Goal: Obtain resource: Obtain resource

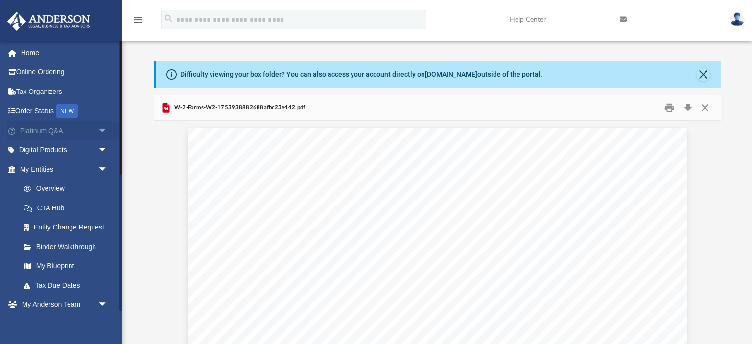
scroll to position [222, 566]
click at [24, 61] on link "Home" at bounding box center [65, 53] width 116 height 20
click at [28, 50] on link "Home" at bounding box center [65, 53] width 116 height 20
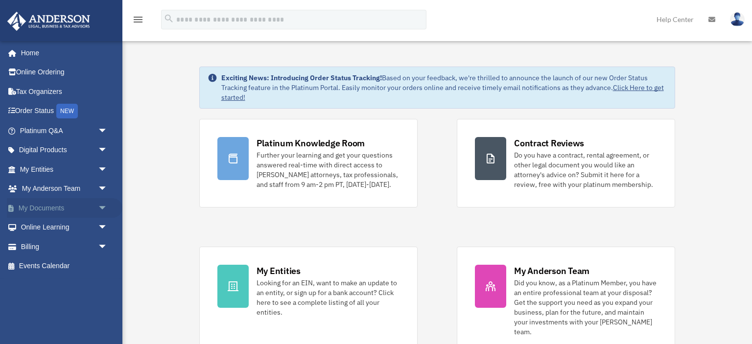
click at [49, 211] on link "My Documents arrow_drop_down" at bounding box center [65, 208] width 116 height 20
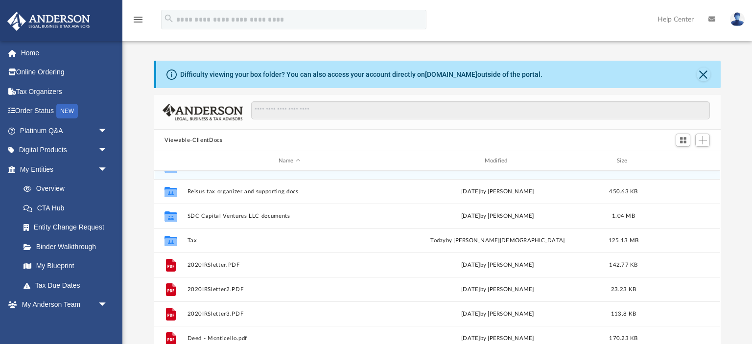
scroll to position [118, 0]
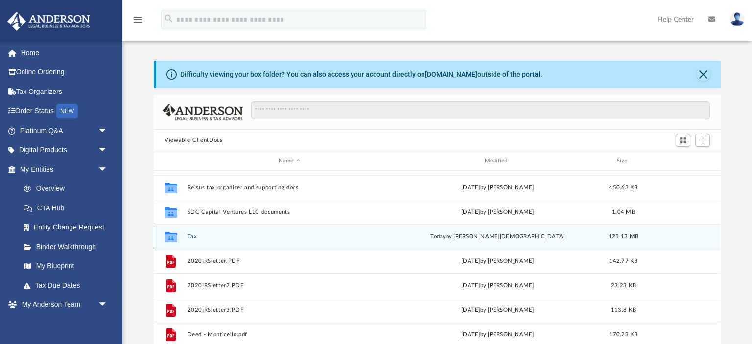
click at [193, 232] on div "Collaborated Folder Tax today by Oshee Jain 125.13 MB" at bounding box center [437, 236] width 567 height 24
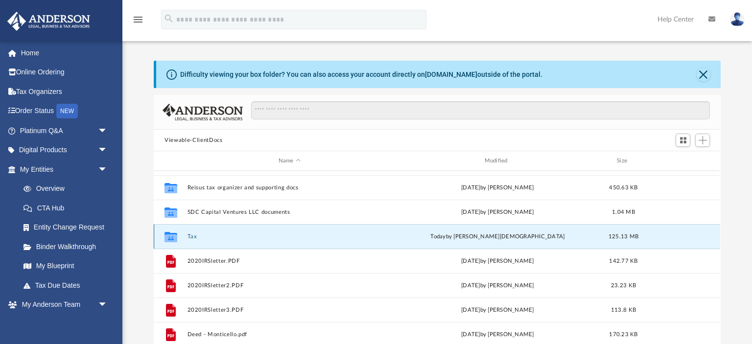
click at [191, 236] on button "Tax" at bounding box center [290, 237] width 204 height 6
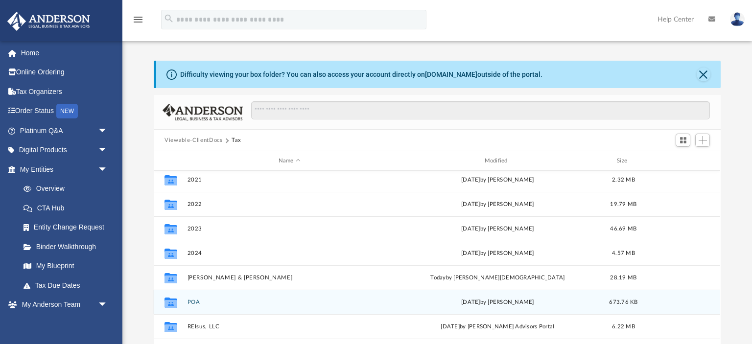
scroll to position [55, 0]
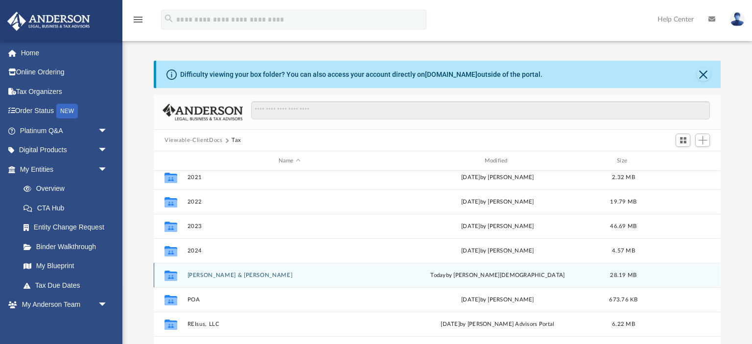
click at [198, 275] on button "Hoback, Leslie & Joe" at bounding box center [290, 275] width 204 height 6
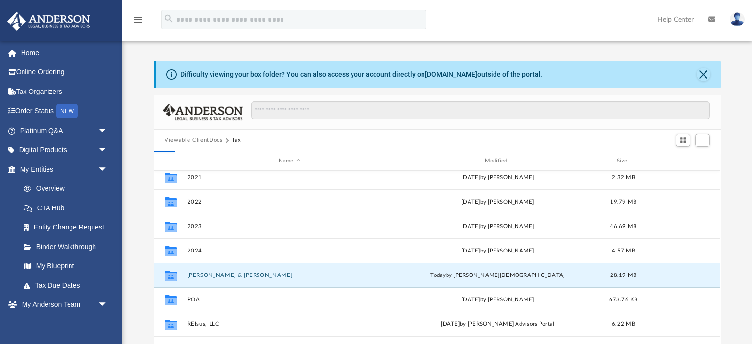
scroll to position [0, 0]
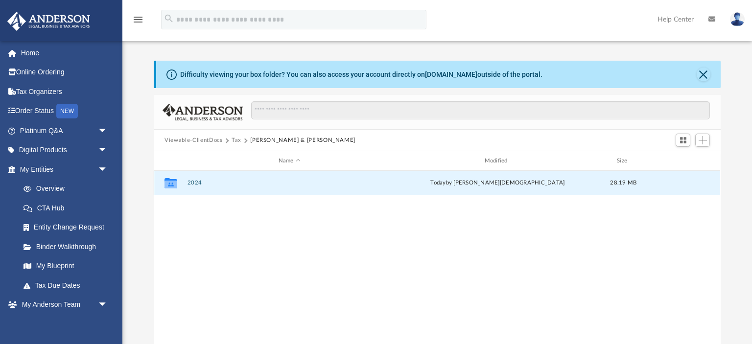
click at [197, 182] on button "2024" at bounding box center [290, 183] width 204 height 6
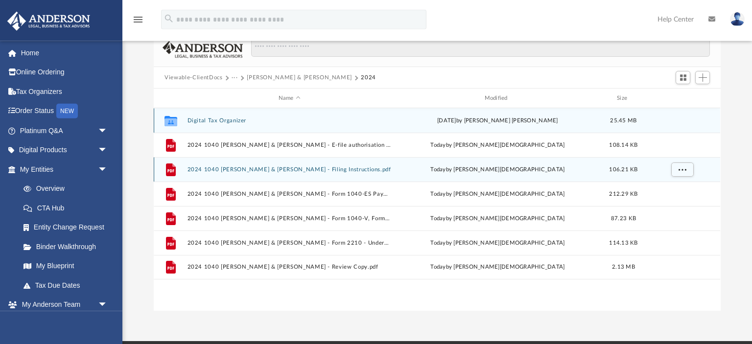
scroll to position [59, 0]
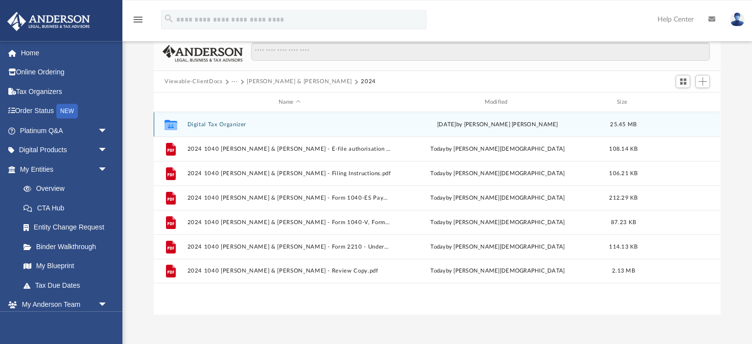
click at [219, 125] on button "Digital Tax Organizer" at bounding box center [290, 124] width 204 height 6
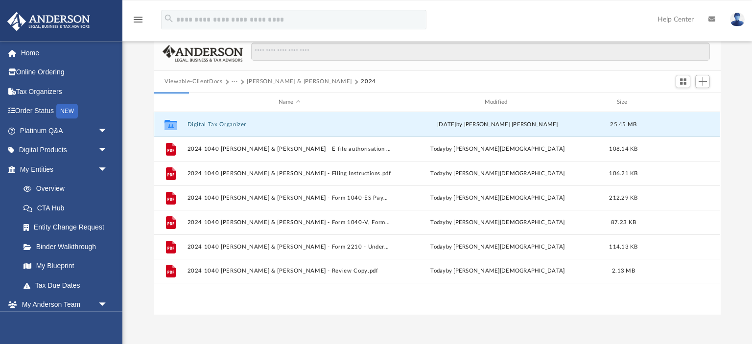
click at [219, 125] on button "Digital Tax Organizer" at bounding box center [290, 124] width 204 height 6
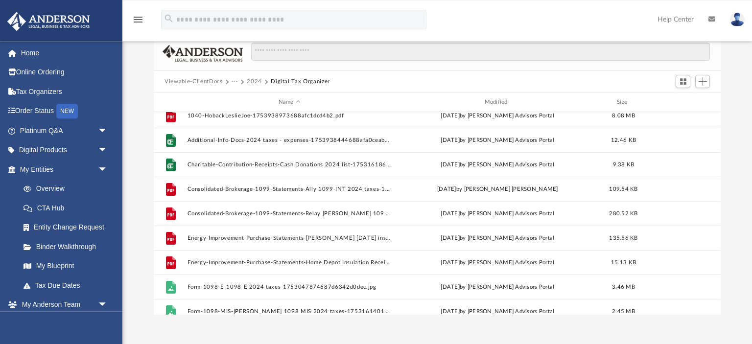
scroll to position [0, 0]
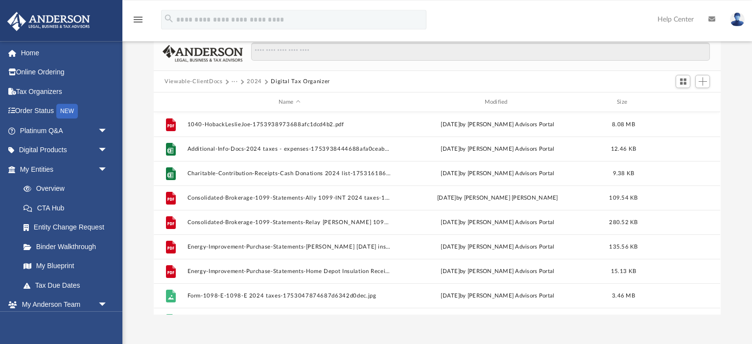
click at [256, 82] on button "2024" at bounding box center [254, 81] width 15 height 9
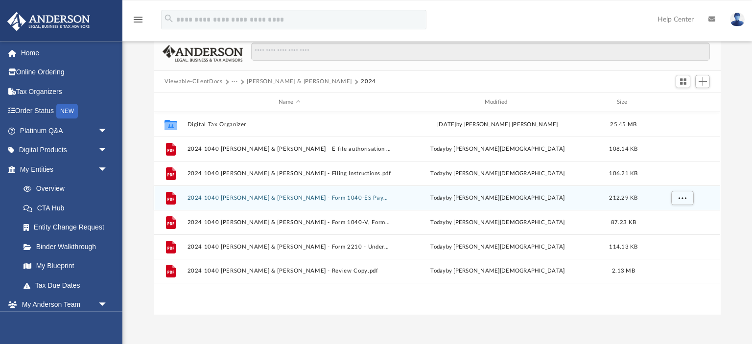
click at [219, 198] on button "2024 1040 Hoback, Leslie & Joe - Form 1040-ES Payment Voucher.pdf" at bounding box center [290, 198] width 204 height 6
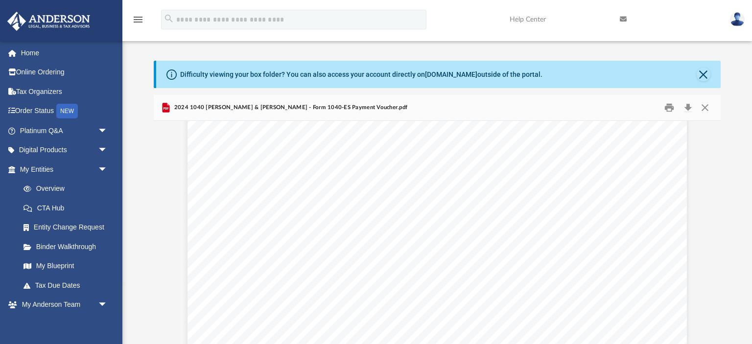
scroll to position [2324, 0]
click at [708, 105] on button "Close" at bounding box center [705, 107] width 18 height 15
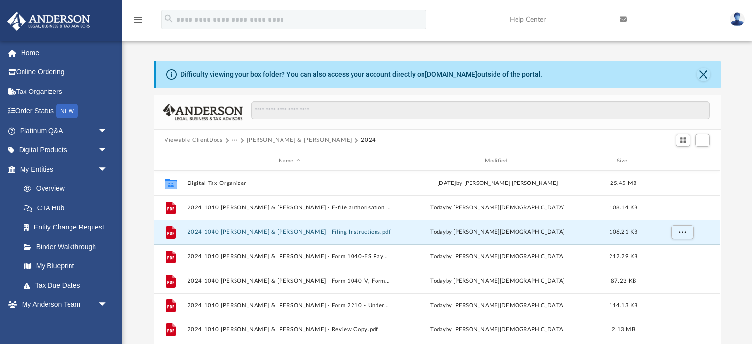
click at [218, 231] on button "2024 1040 Hoback, Leslie & Joe - Filing Instructions.pdf" at bounding box center [290, 232] width 204 height 6
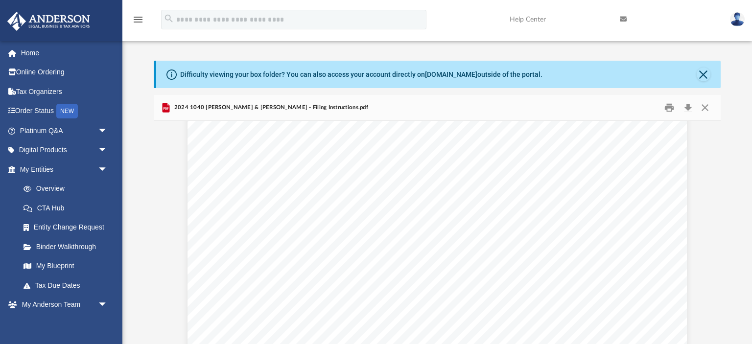
scroll to position [0, 0]
click at [705, 107] on button "Close" at bounding box center [705, 107] width 18 height 15
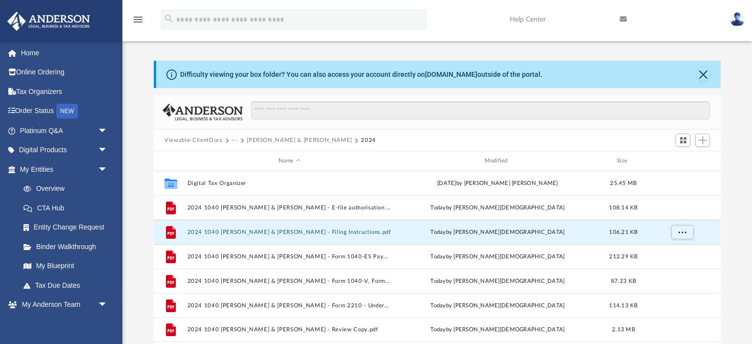
click at [275, 139] on button "Hoback, Leslie & Joe" at bounding box center [299, 140] width 105 height 9
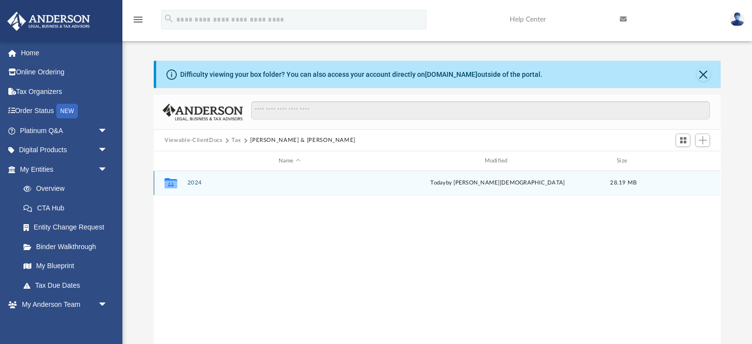
click at [191, 183] on button "2024" at bounding box center [290, 183] width 204 height 6
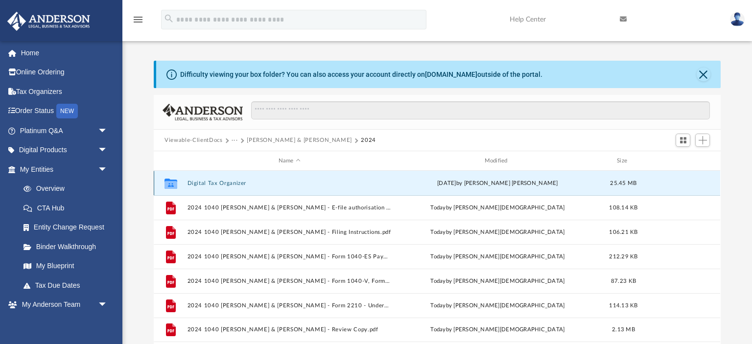
click at [191, 183] on button "Digital Tax Organizer" at bounding box center [290, 183] width 204 height 6
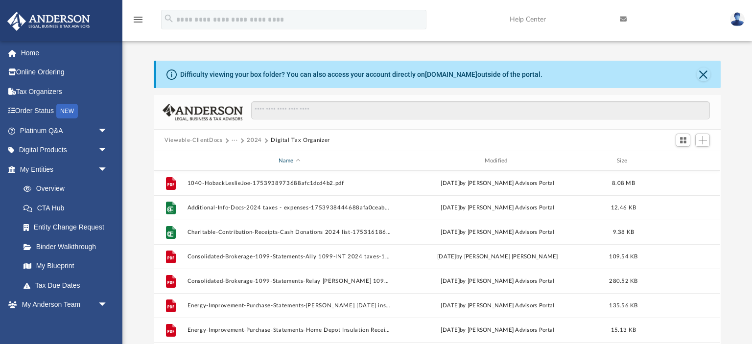
drag, startPoint x: 250, startPoint y: 139, endPoint x: 271, endPoint y: 162, distance: 31.5
click at [271, 162] on div "Viewable-ClientDocs ··· 2024 Digital Tax Organizer Name Modified Size File 1040…" at bounding box center [437, 234] width 567 height 279
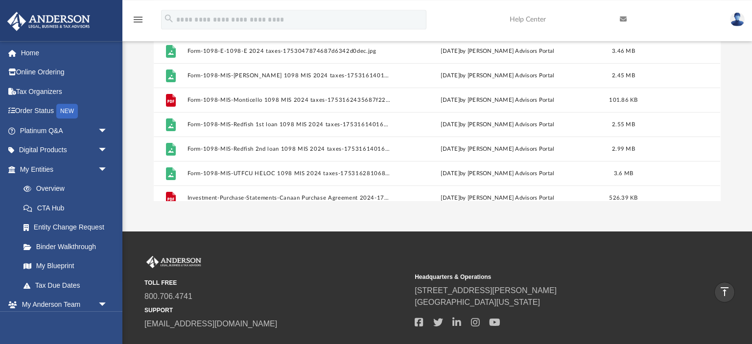
scroll to position [189, 0]
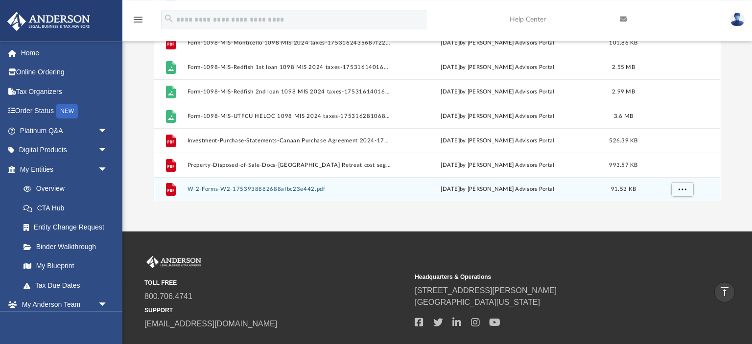
click at [256, 192] on button "W-2-Forms-W2-1753938882688afbc23e442.pdf" at bounding box center [290, 189] width 204 height 6
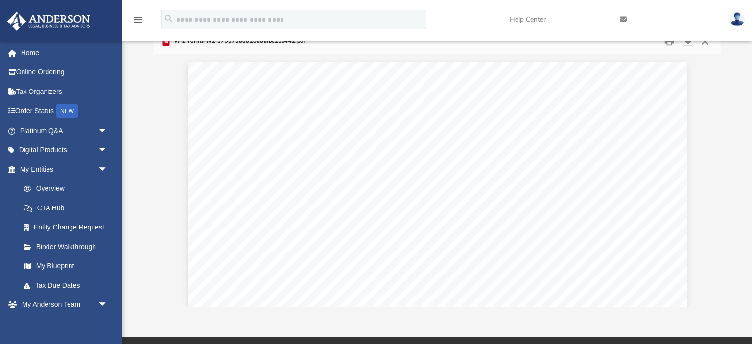
scroll to position [0, 0]
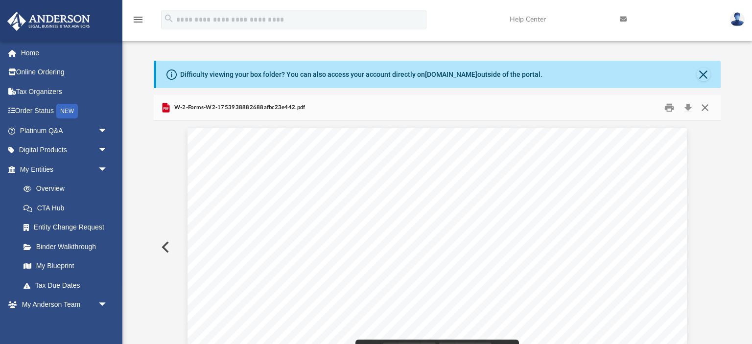
click at [706, 108] on button "Close" at bounding box center [705, 107] width 18 height 15
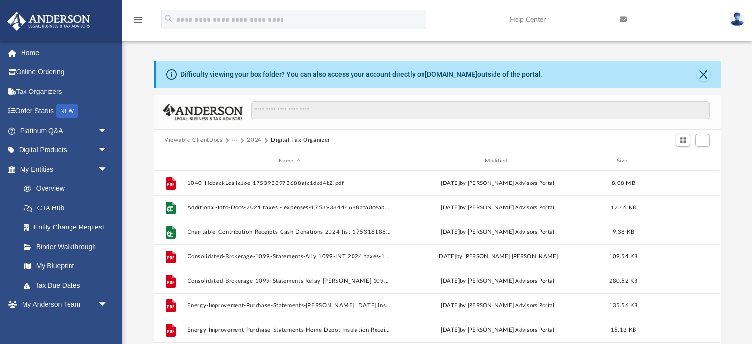
click at [249, 141] on button "2024" at bounding box center [254, 140] width 15 height 9
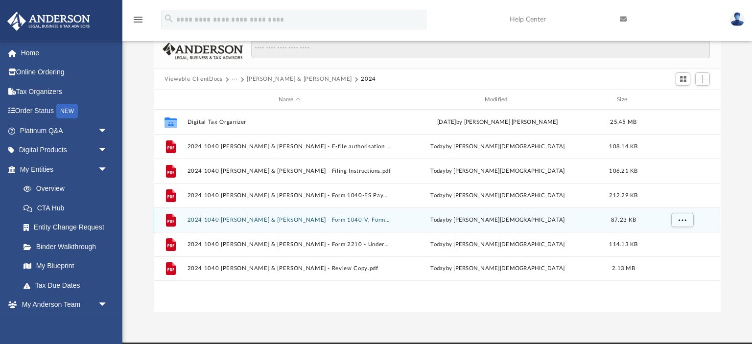
scroll to position [63, 0]
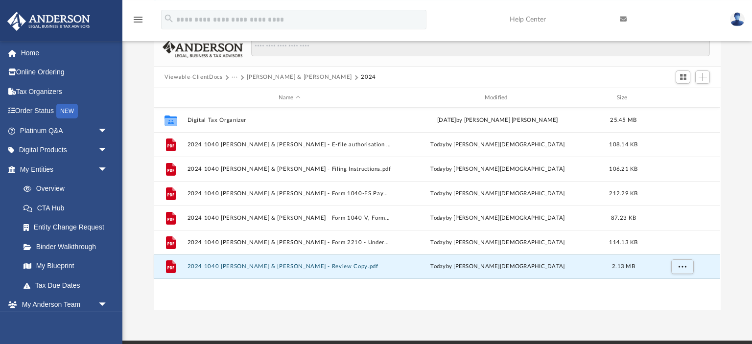
click at [223, 265] on button "2024 1040 Hoback, Leslie & Joe - Review Copy.pdf" at bounding box center [290, 267] width 204 height 6
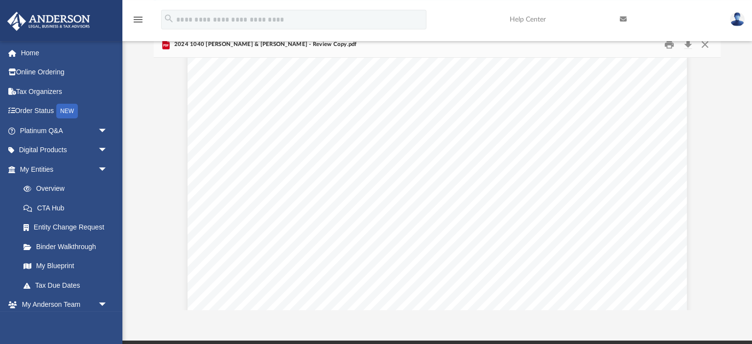
scroll to position [2025, 0]
click at [223, 264] on span "TAXES" at bounding box center [231, 264] width 29 height 8
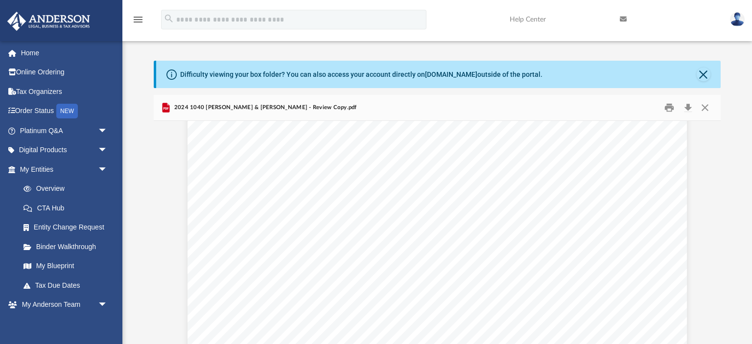
scroll to position [2082, 0]
click at [685, 110] on button "Download" at bounding box center [688, 107] width 18 height 15
click at [704, 109] on button "Close" at bounding box center [705, 107] width 18 height 15
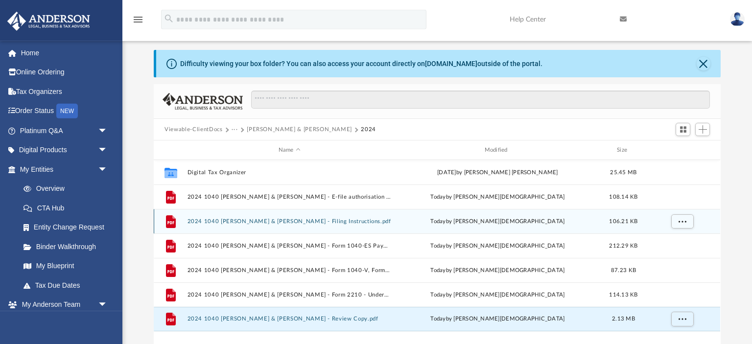
scroll to position [0, 0]
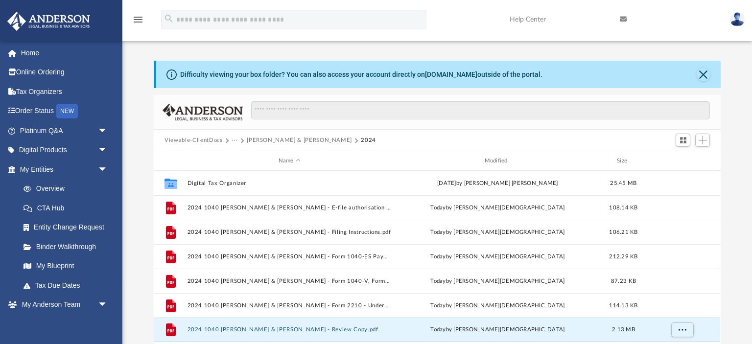
click at [272, 139] on button "Hoback, Leslie & Joe" at bounding box center [299, 140] width 105 height 9
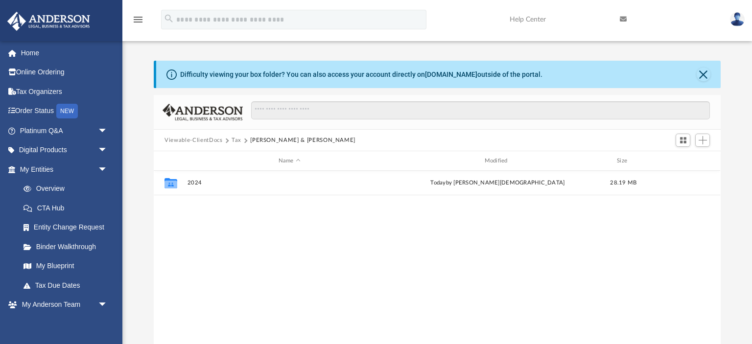
click at [228, 138] on span "Viewable-ClientDocs" at bounding box center [198, 140] width 67 height 9
click at [239, 140] on button "Tax" at bounding box center [237, 140] width 10 height 9
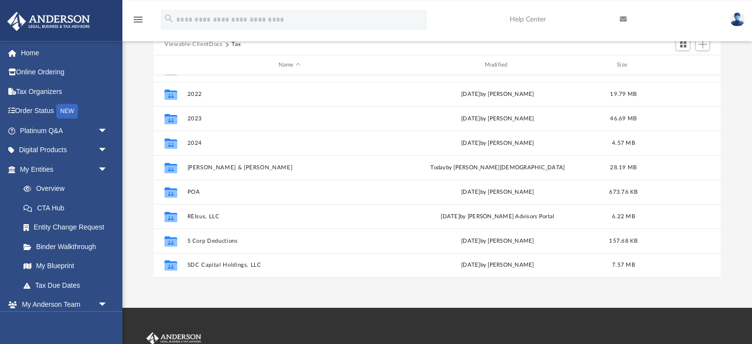
scroll to position [76, 0]
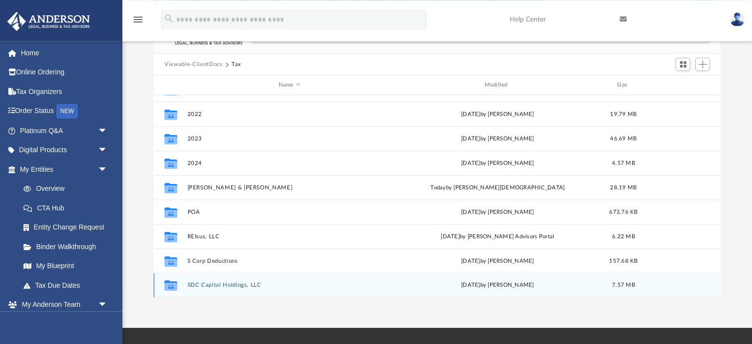
click at [208, 284] on button "SDC Capital Holdings, LLC" at bounding box center [290, 285] width 204 height 6
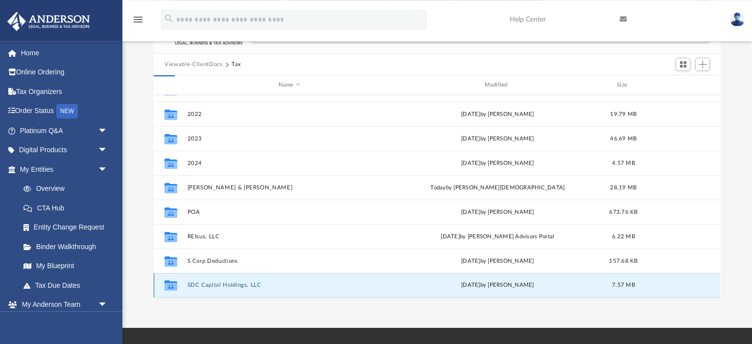
scroll to position [0, 0]
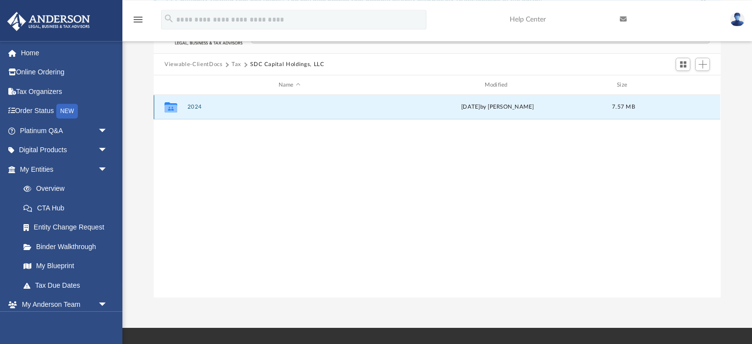
click at [196, 106] on button "2024" at bounding box center [290, 107] width 204 height 6
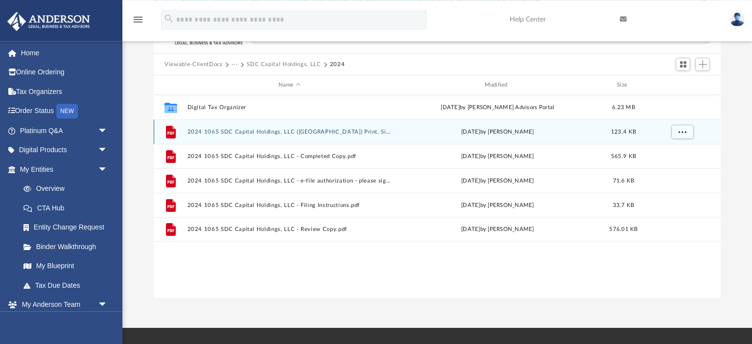
click at [257, 131] on button "2024 1065 SDC Capital Holdings, LLC (TX) Print, Sign, Mail.pdf" at bounding box center [290, 132] width 204 height 6
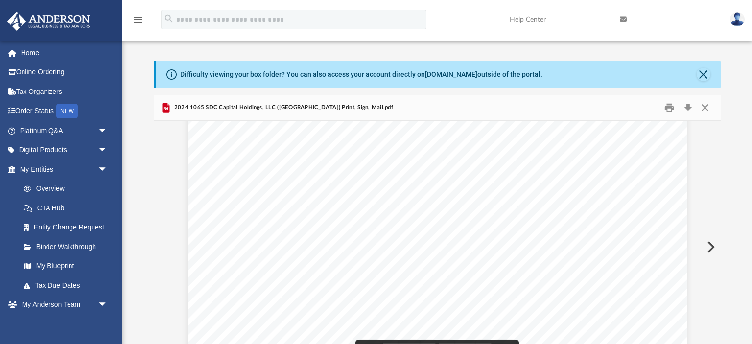
scroll to position [1500, 0]
click at [702, 73] on button "Close" at bounding box center [704, 75] width 14 height 14
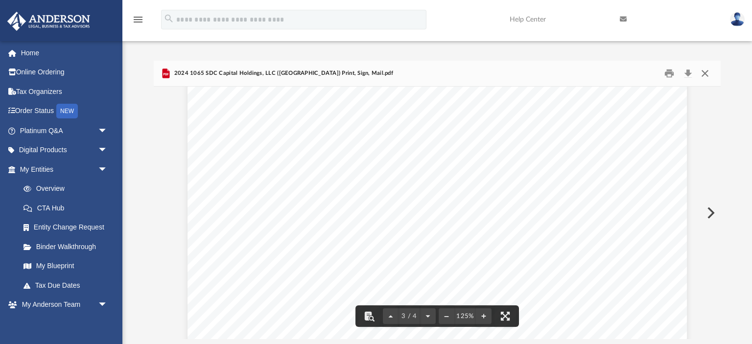
click at [705, 74] on button "Close" at bounding box center [705, 73] width 18 height 15
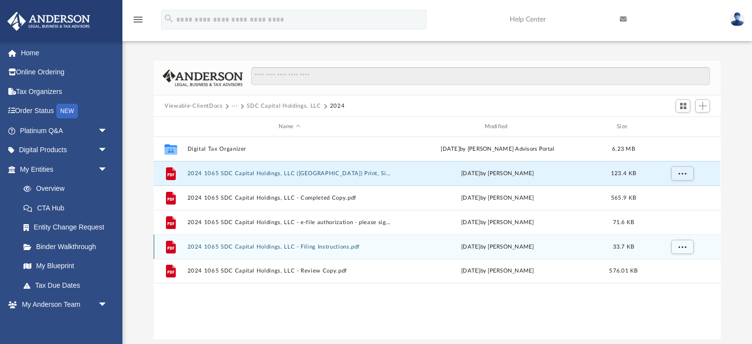
click at [226, 250] on div "File 2024 1065 SDC Capital Holdings, LLC - Filing Instructions.pdf Wed Aug 6 20…" at bounding box center [437, 247] width 567 height 24
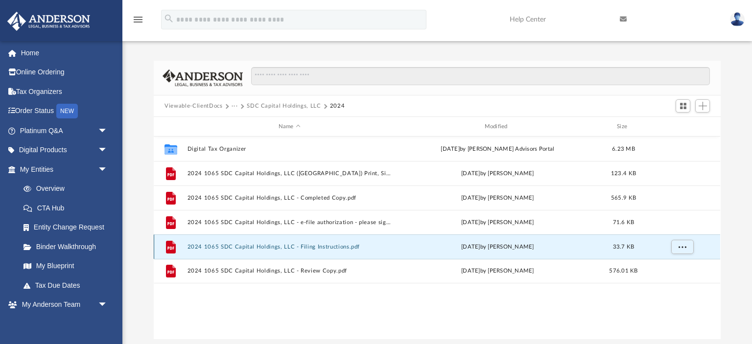
click at [227, 245] on button "2024 1065 SDC Capital Holdings, LLC - Filing Instructions.pdf" at bounding box center [290, 247] width 204 height 6
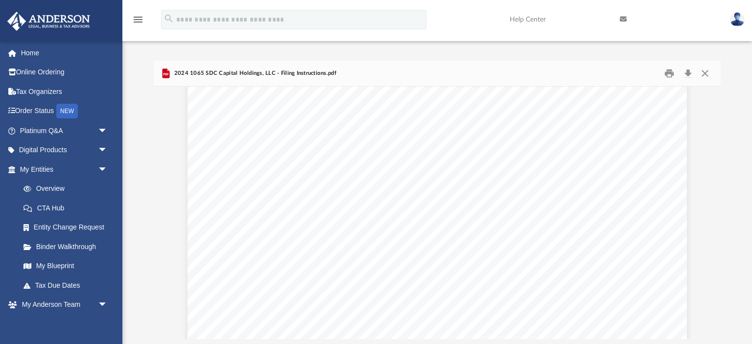
scroll to position [351, 0]
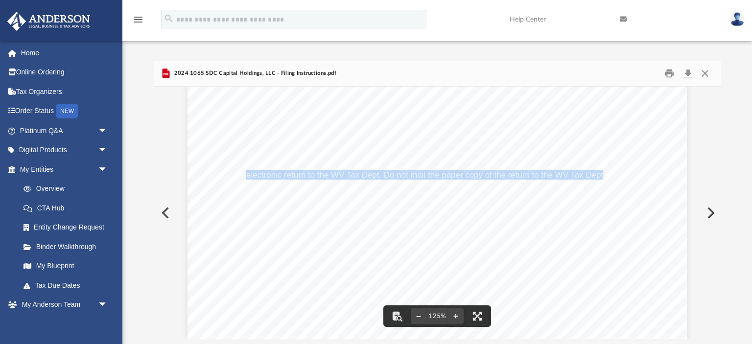
drag, startPoint x: 247, startPoint y: 158, endPoint x: 604, endPoint y: 177, distance: 357.5
click at [604, 177] on div "August 5, 2025 SDC Capital Holdings, LLC 3225 McLeod Las Vegas, NV 89121 SDC Ca…" at bounding box center [438, 66] width 500 height 647
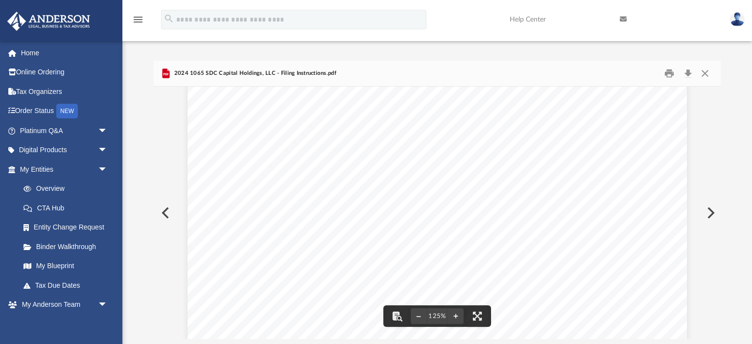
scroll to position [0, 0]
click at [706, 72] on button "Close" at bounding box center [705, 73] width 18 height 15
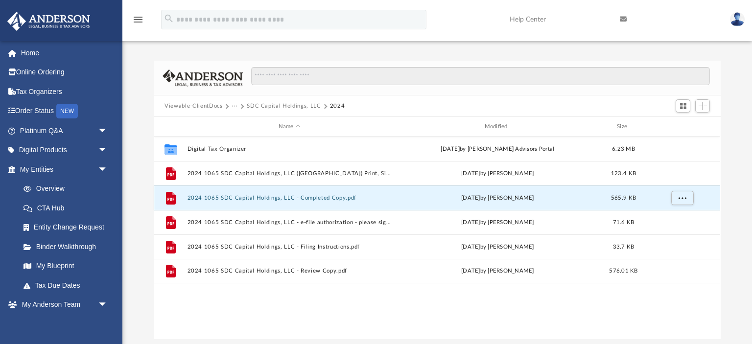
click at [259, 198] on button "2024 1065 SDC Capital Holdings, LLC - Completed Copy.pdf" at bounding box center [290, 198] width 204 height 6
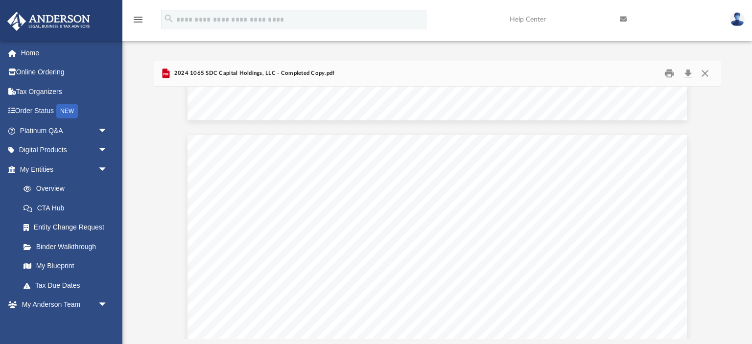
scroll to position [6588, 0]
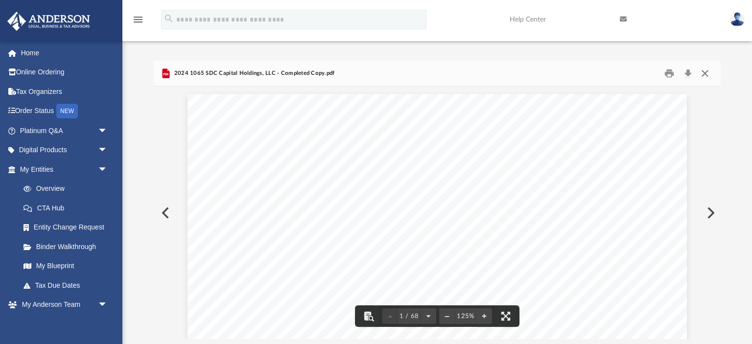
click at [705, 75] on button "Close" at bounding box center [705, 73] width 18 height 15
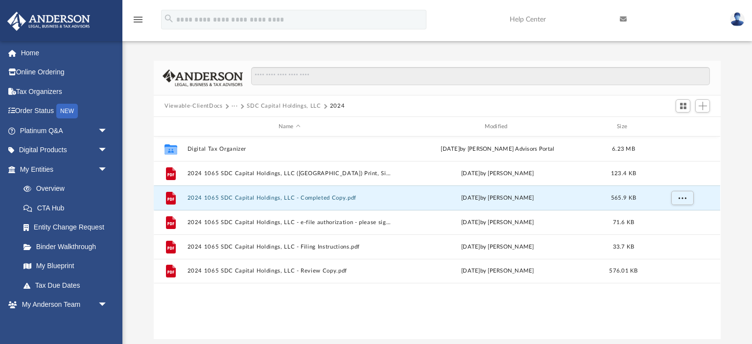
click at [267, 104] on button "SDC Capital Holdings, LLC" at bounding box center [284, 106] width 74 height 9
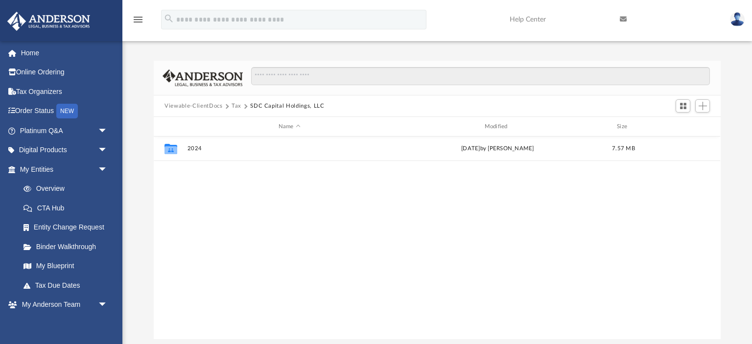
click at [237, 106] on button "Tax" at bounding box center [237, 106] width 10 height 9
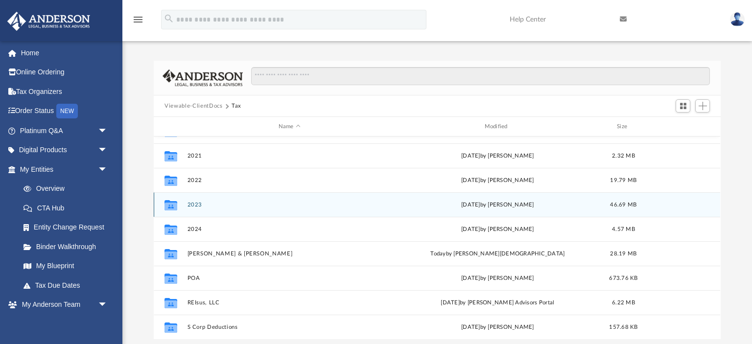
scroll to position [49, 0]
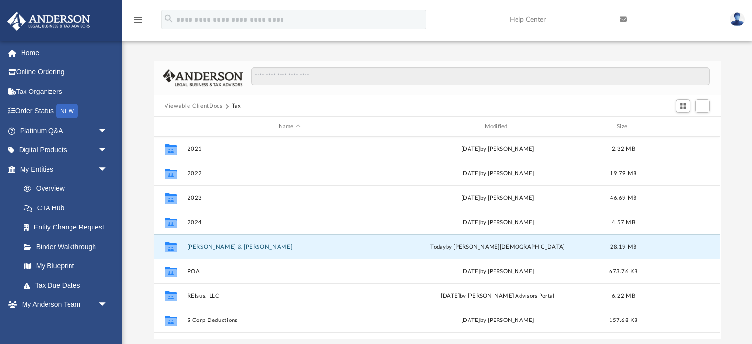
click at [222, 248] on button "Hoback, Leslie & Joe" at bounding box center [290, 247] width 204 height 6
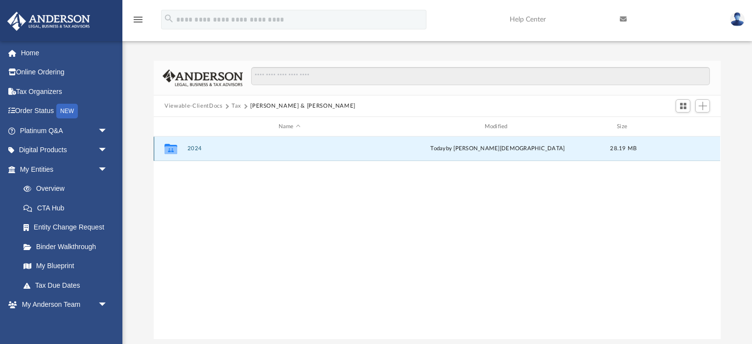
click at [190, 146] on button "2024" at bounding box center [290, 148] width 204 height 6
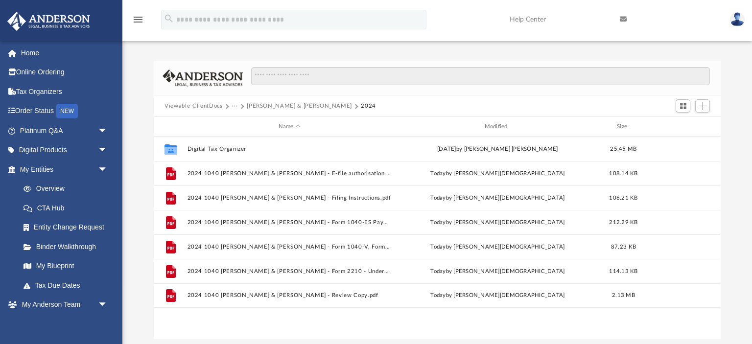
click at [262, 104] on button "Hoback, Leslie & Joe" at bounding box center [299, 106] width 105 height 9
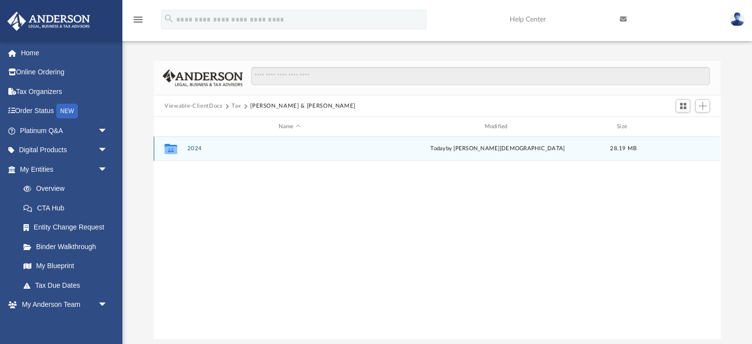
click at [194, 148] on button "2024" at bounding box center [290, 148] width 204 height 6
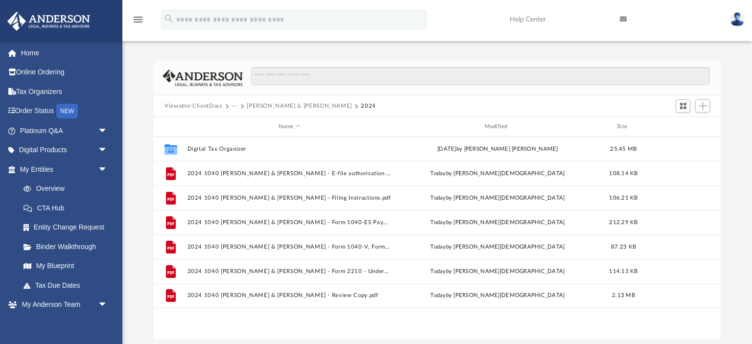
click at [253, 105] on button "Hoback, Leslie & Joe" at bounding box center [299, 106] width 105 height 9
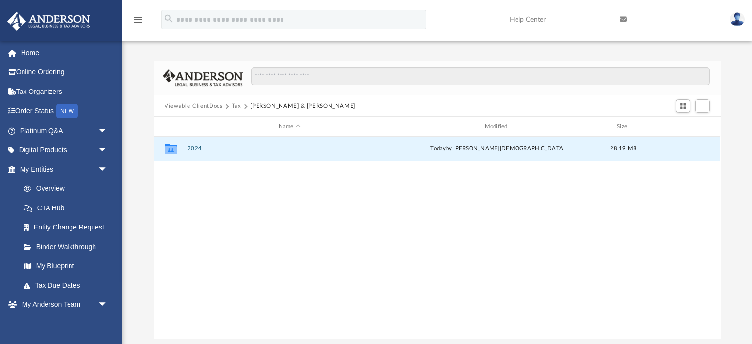
click at [197, 150] on button "2024" at bounding box center [290, 148] width 204 height 6
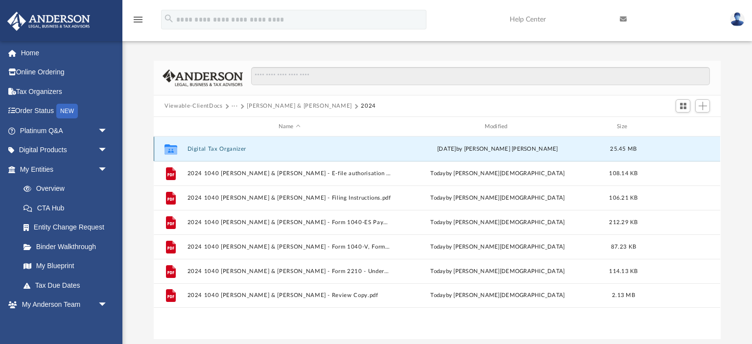
click at [199, 149] on button "Digital Tax Organizer" at bounding box center [290, 149] width 204 height 6
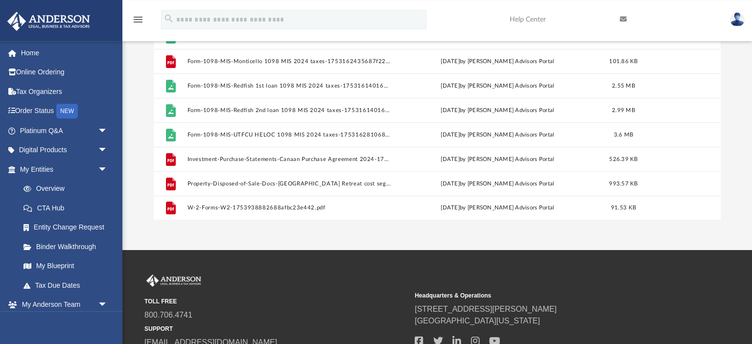
scroll to position [120, 0]
